Goal: Information Seeking & Learning: Check status

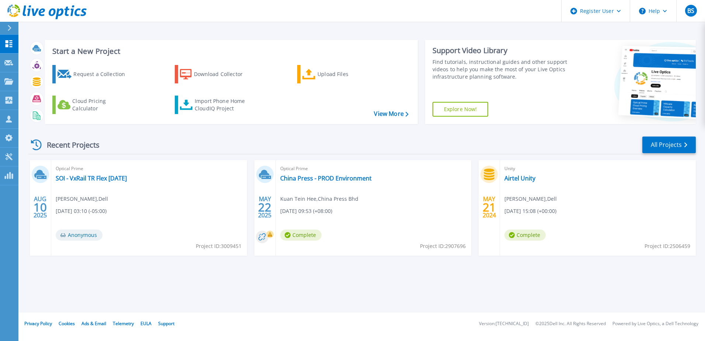
click at [17, 10] on icon at bounding box center [46, 11] width 79 height 15
click at [17, 76] on link "Projects Projects" at bounding box center [9, 81] width 18 height 19
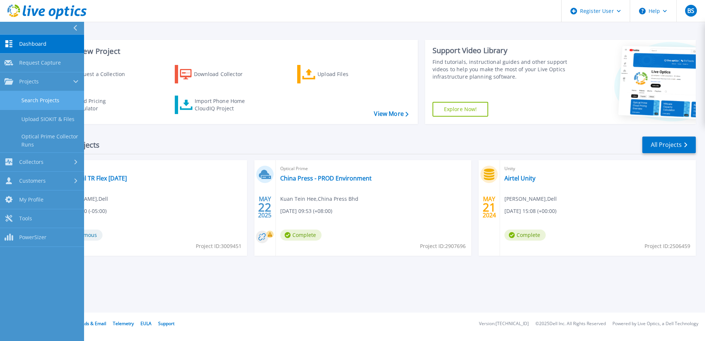
click at [28, 93] on link "Search Projects" at bounding box center [42, 100] width 84 height 19
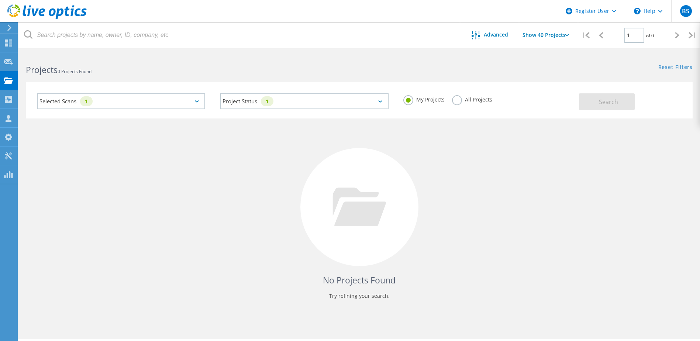
click at [88, 105] on div "1" at bounding box center [86, 101] width 13 height 10
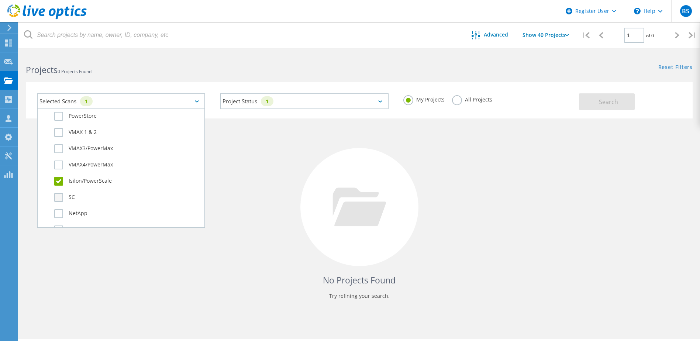
scroll to position [221, 0]
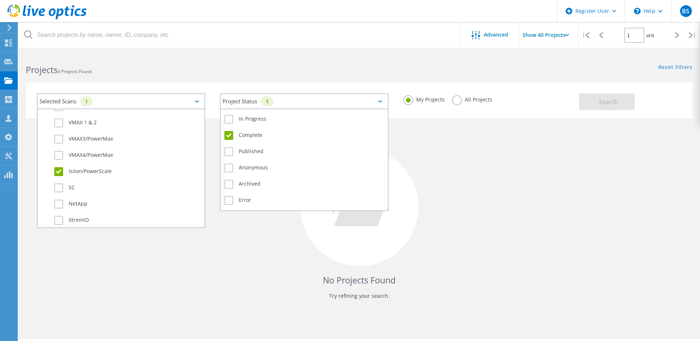
click at [320, 109] on div "Project Status 1 In Progress Complete Published Anonymous Archived Error" at bounding box center [304, 101] width 168 height 16
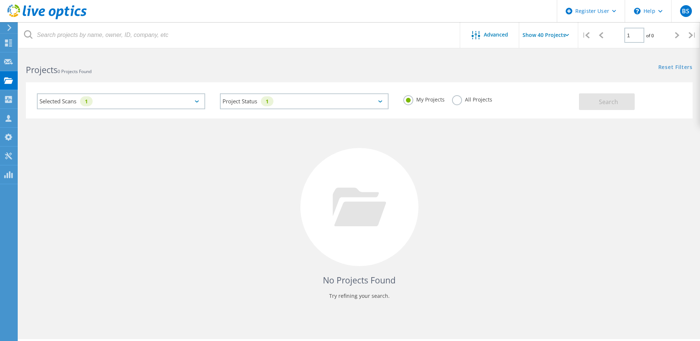
click at [477, 97] on label "All Projects" at bounding box center [472, 98] width 40 height 7
click at [0, 0] on input "All Projects" at bounding box center [0, 0] width 0 height 0
click at [609, 108] on button "Search" at bounding box center [607, 101] width 56 height 17
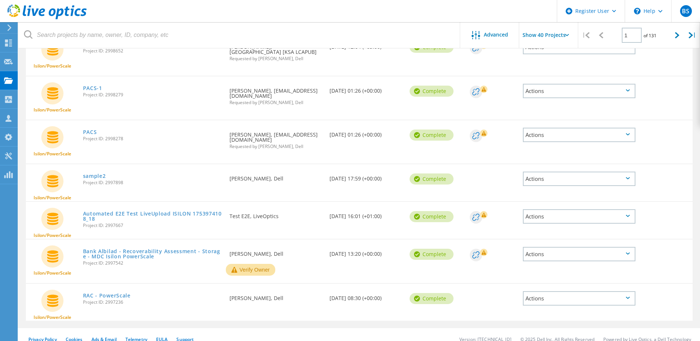
scroll to position [1484, 0]
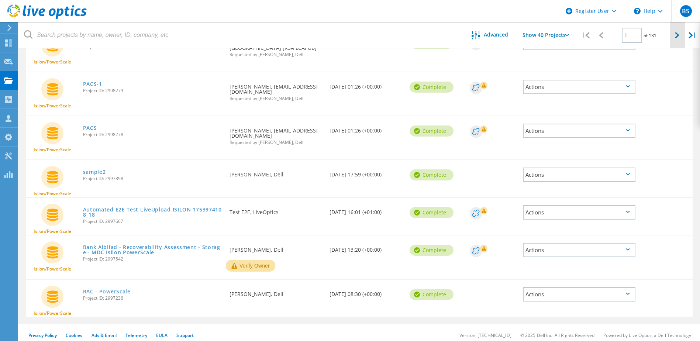
click at [678, 28] on div at bounding box center [676, 35] width 15 height 26
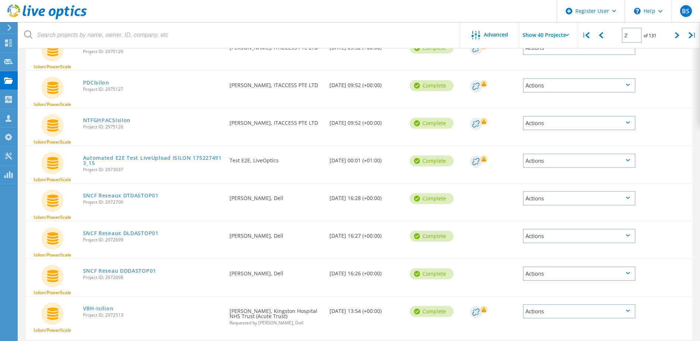
scroll to position [1420, 0]
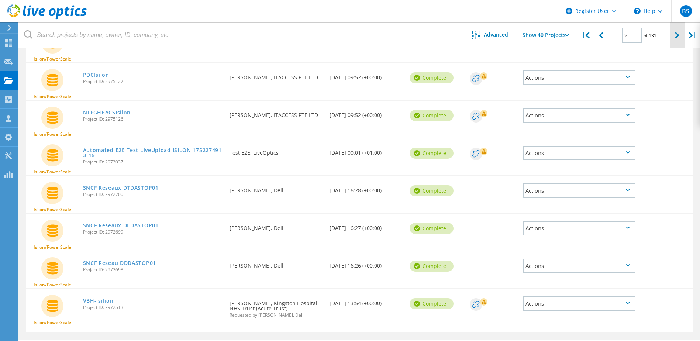
click at [680, 31] on div at bounding box center [676, 35] width 15 height 26
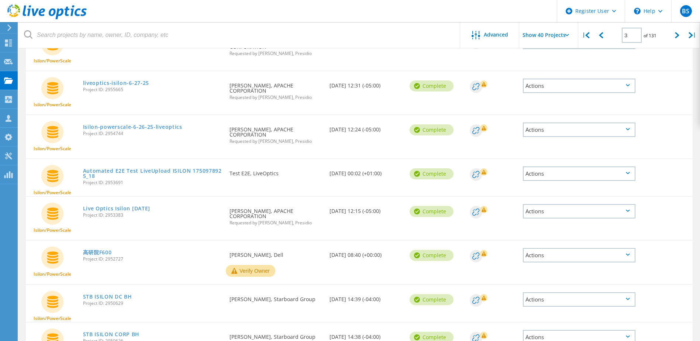
scroll to position [1435, 0]
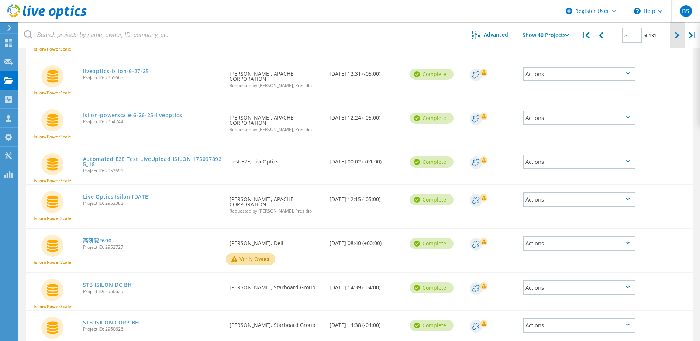
click at [671, 39] on div at bounding box center [676, 35] width 15 height 26
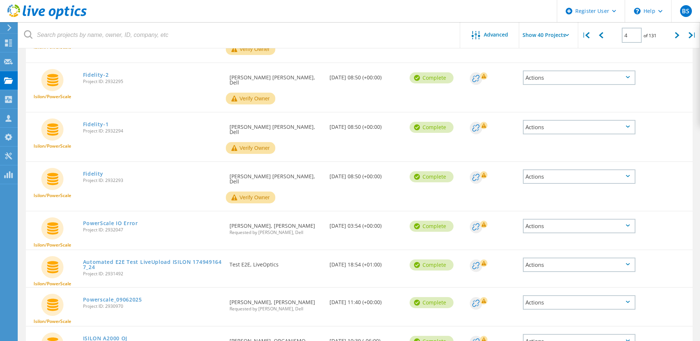
scroll to position [1473, 0]
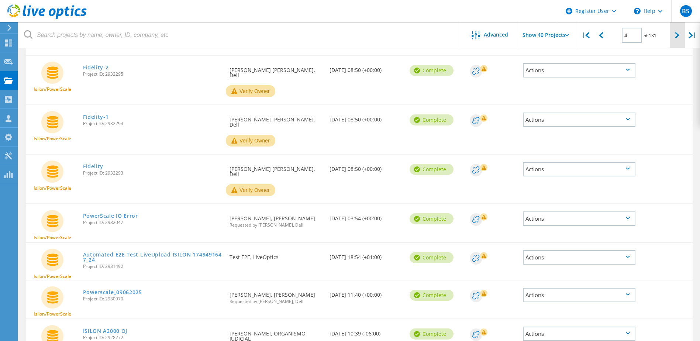
click at [674, 38] on div at bounding box center [676, 35] width 15 height 26
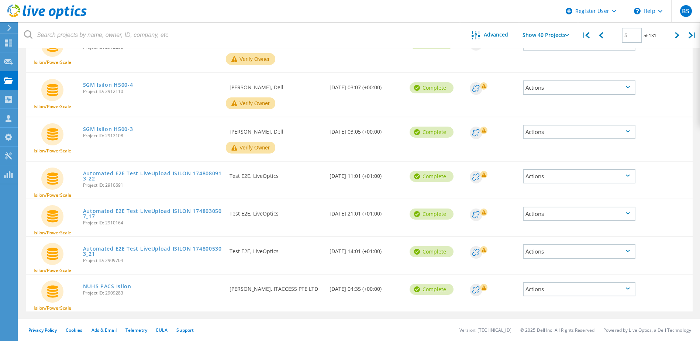
scroll to position [1450, 0]
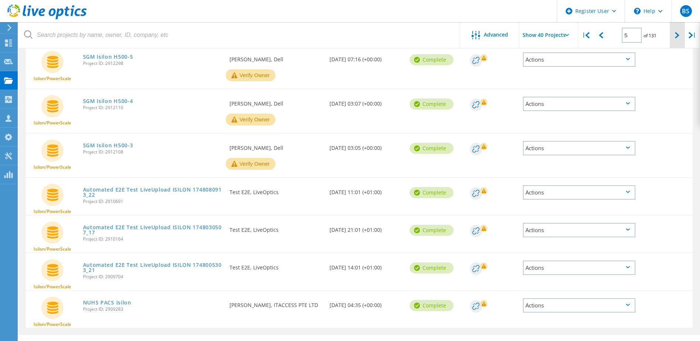
click at [680, 39] on div at bounding box center [676, 35] width 15 height 26
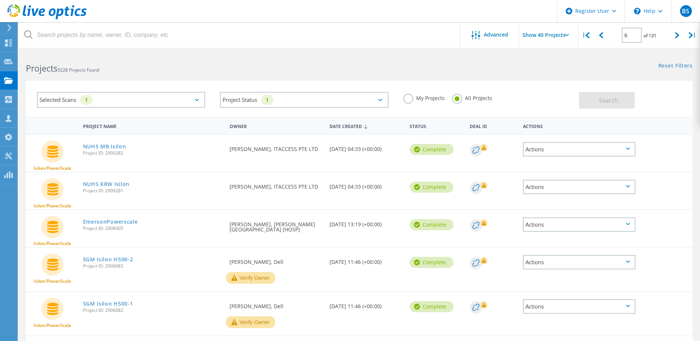
scroll to position [0, 0]
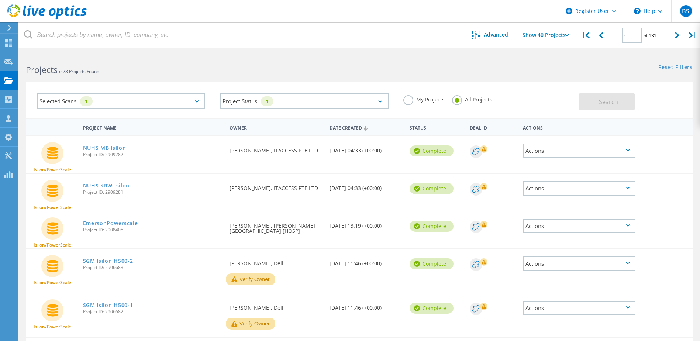
click at [283, 56] on div "Projects 5228 Projects Found" at bounding box center [188, 63] width 340 height 20
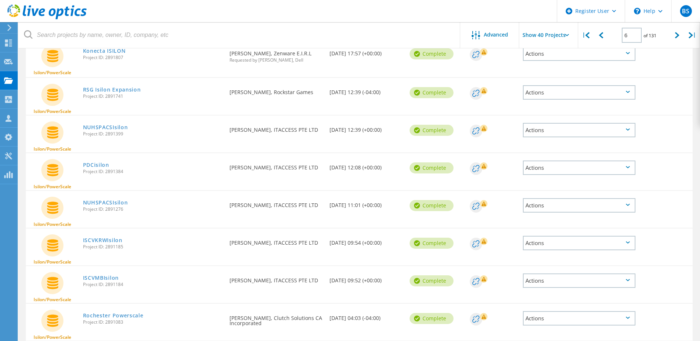
scroll to position [1413, 0]
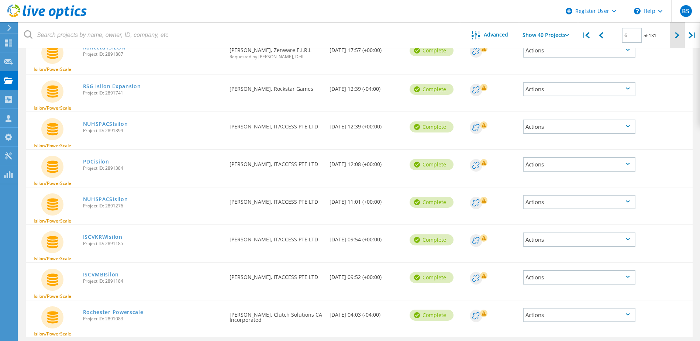
click at [671, 39] on div at bounding box center [676, 35] width 15 height 26
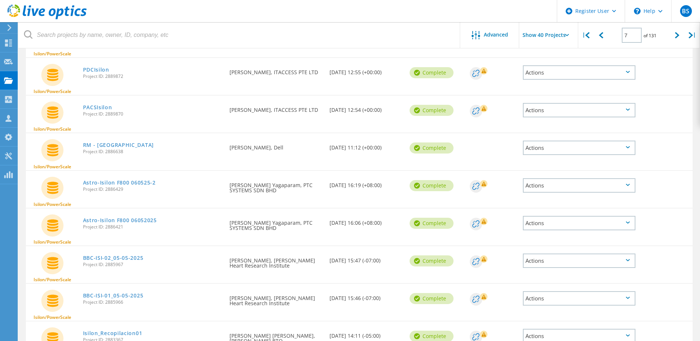
scroll to position [295, 0]
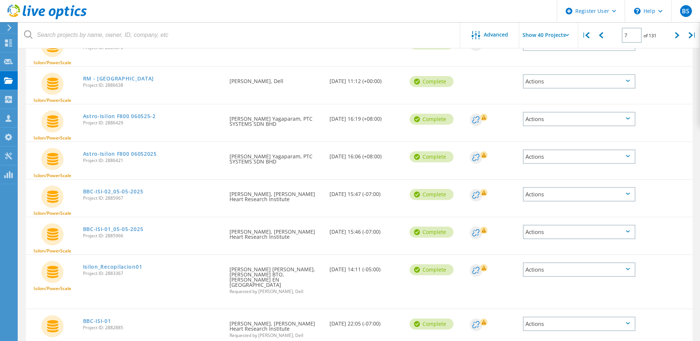
drag, startPoint x: 140, startPoint y: 153, endPoint x: 349, endPoint y: 21, distance: 247.0
click at [349, 21] on header "Register User \n Help Explore Helpful Articles Contact Support BS Dell User Bry…" at bounding box center [350, 11] width 700 height 22
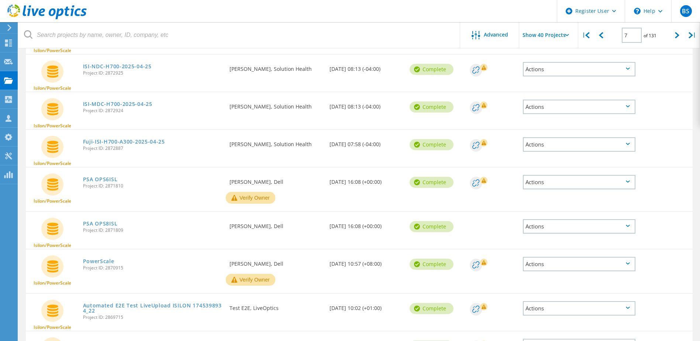
scroll to position [1197, 0]
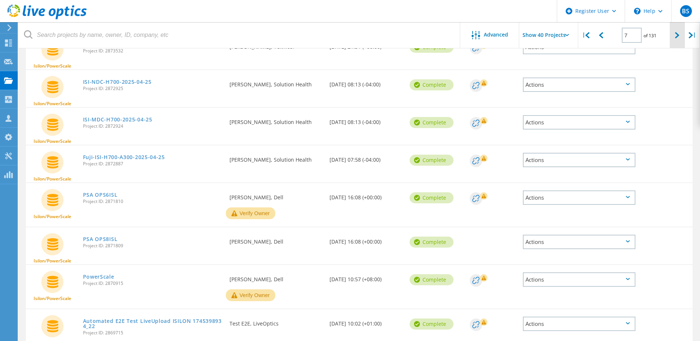
click at [675, 35] on icon at bounding box center [677, 35] width 4 height 6
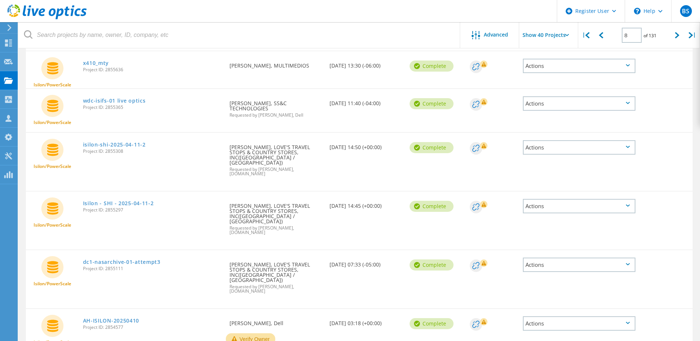
scroll to position [1484, 0]
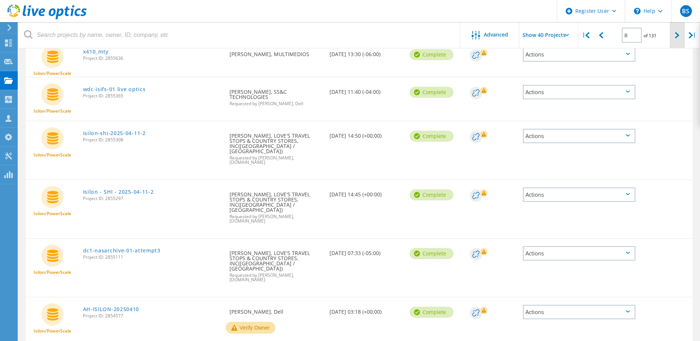
click at [671, 37] on div at bounding box center [676, 35] width 15 height 26
type input "9"
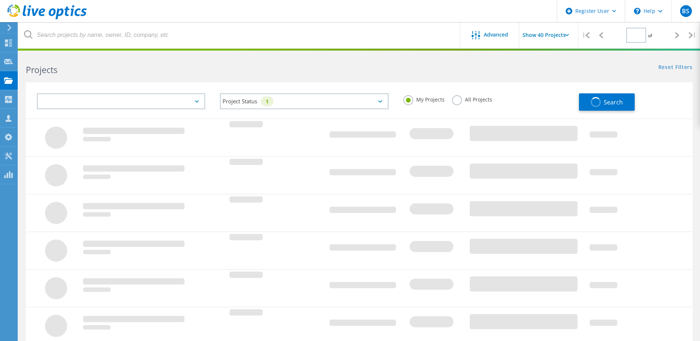
type input "1"
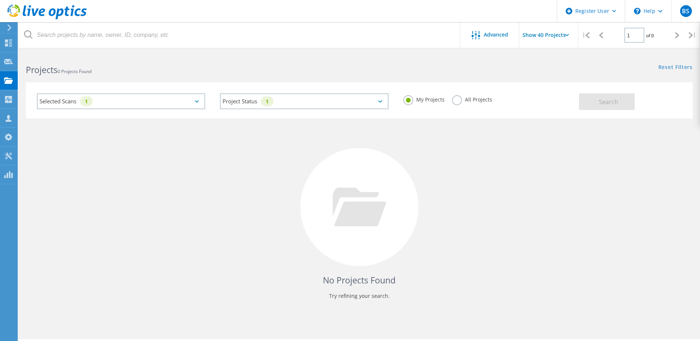
click at [126, 101] on div "Selected Scans 1" at bounding box center [121, 101] width 168 height 16
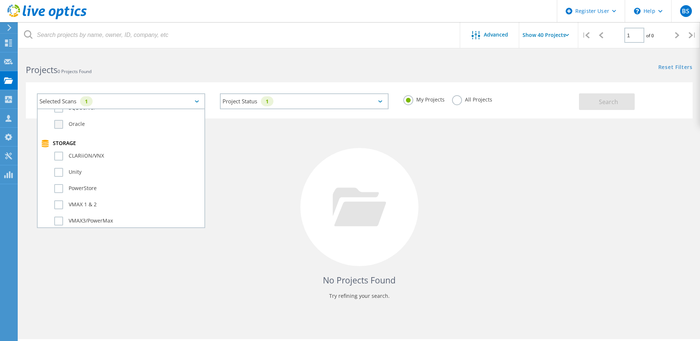
scroll to position [184, 0]
click at [475, 99] on label "All Projects" at bounding box center [472, 98] width 40 height 7
click at [0, 0] on input "All Projects" at bounding box center [0, 0] width 0 height 0
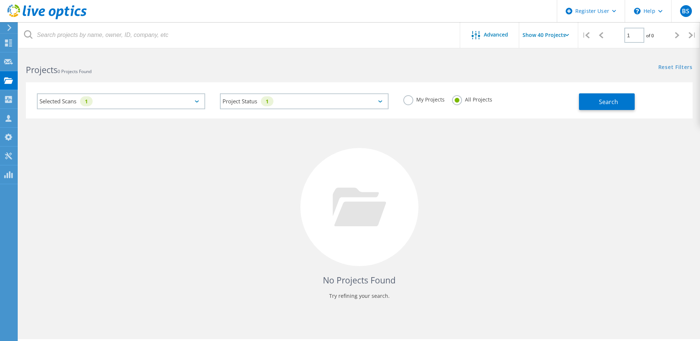
click at [644, 94] on div "Search" at bounding box center [634, 98] width 110 height 24
click at [624, 102] on button "Search" at bounding box center [607, 101] width 56 height 17
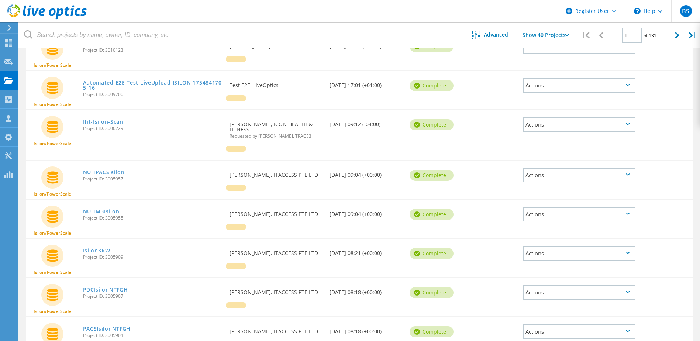
scroll to position [264, 0]
